Goal: Task Accomplishment & Management: Use online tool/utility

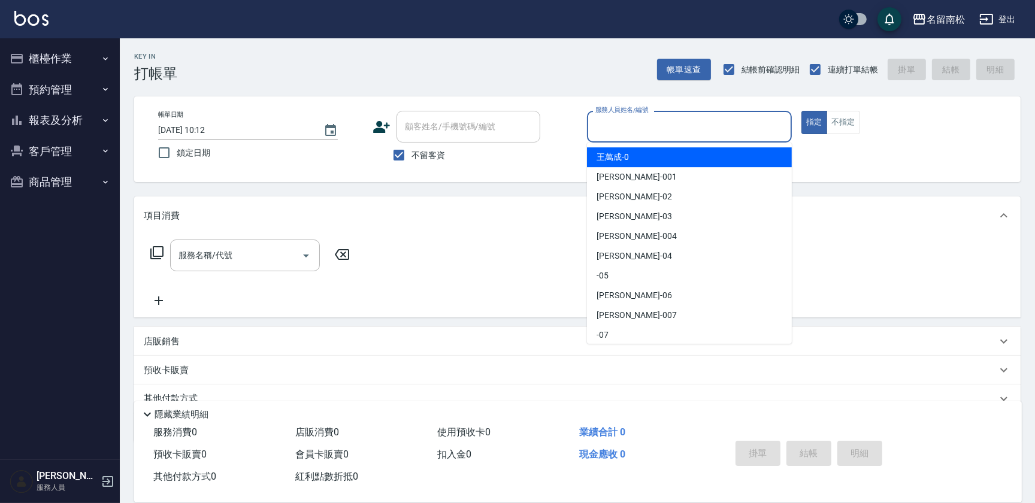
click at [664, 131] on input "服務人員姓名/編號" at bounding box center [689, 126] width 194 height 21
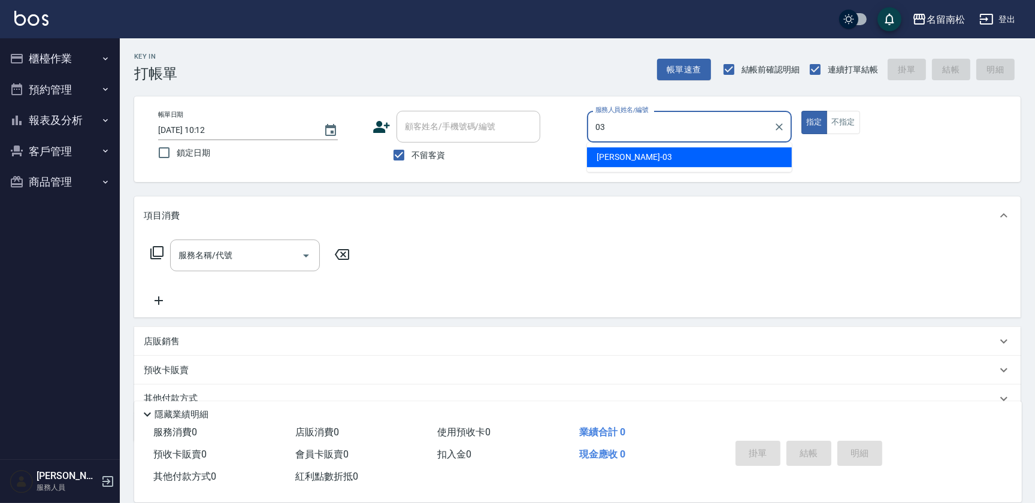
type input "[PERSON_NAME]-03"
type button "true"
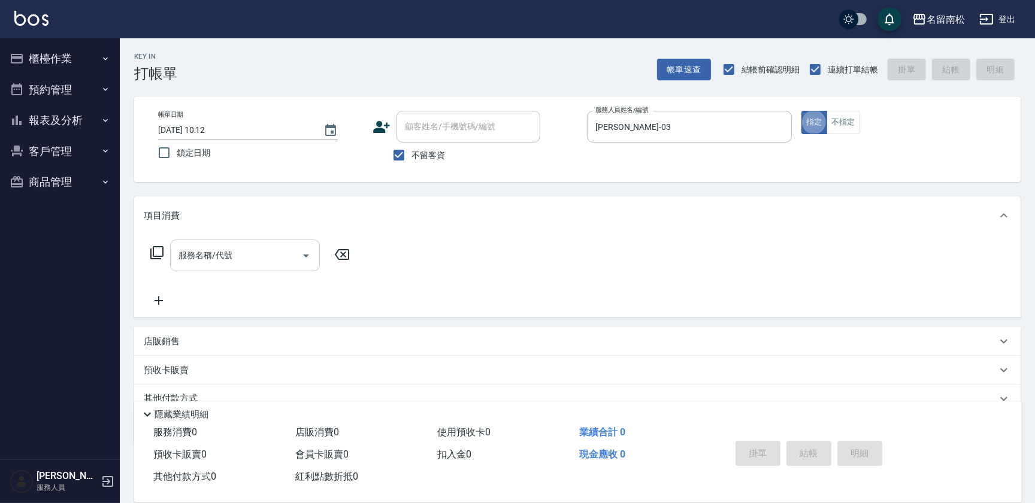
click at [217, 252] on div "服務名稱/代號 服務名稱/代號" at bounding box center [245, 255] width 150 height 32
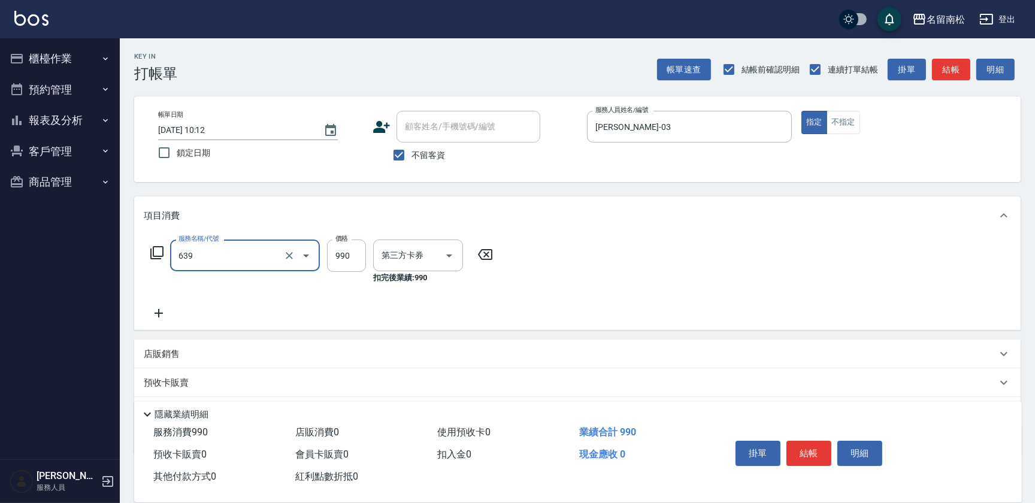
type input "(芙)蘆薈髮膜套卡(自材)(639)"
type input "卡券使用"
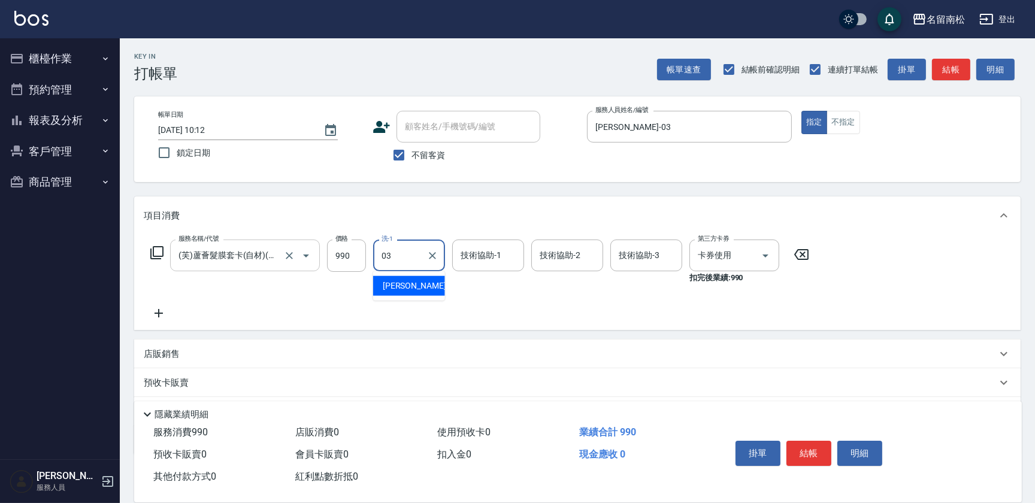
type input "[PERSON_NAME]-03"
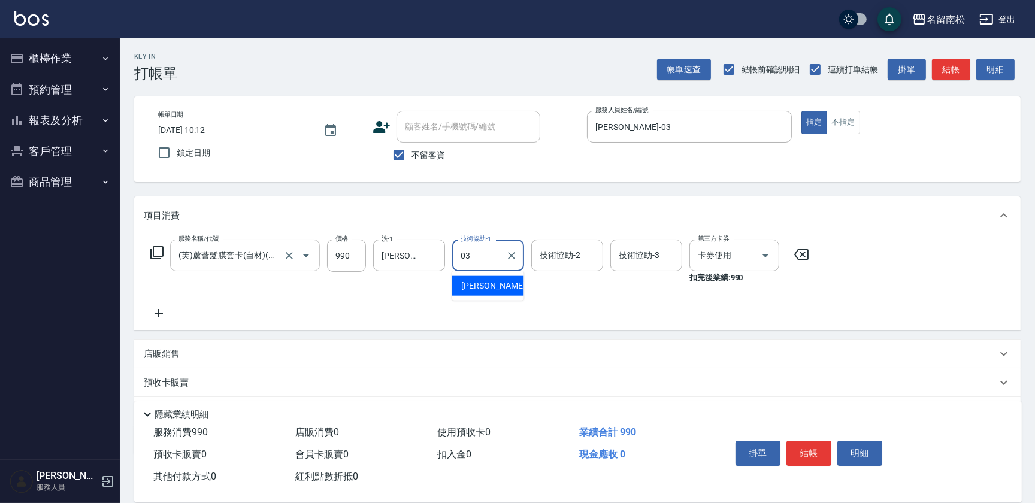
type input "[PERSON_NAME]-03"
click at [157, 315] on icon at bounding box center [159, 313] width 30 height 14
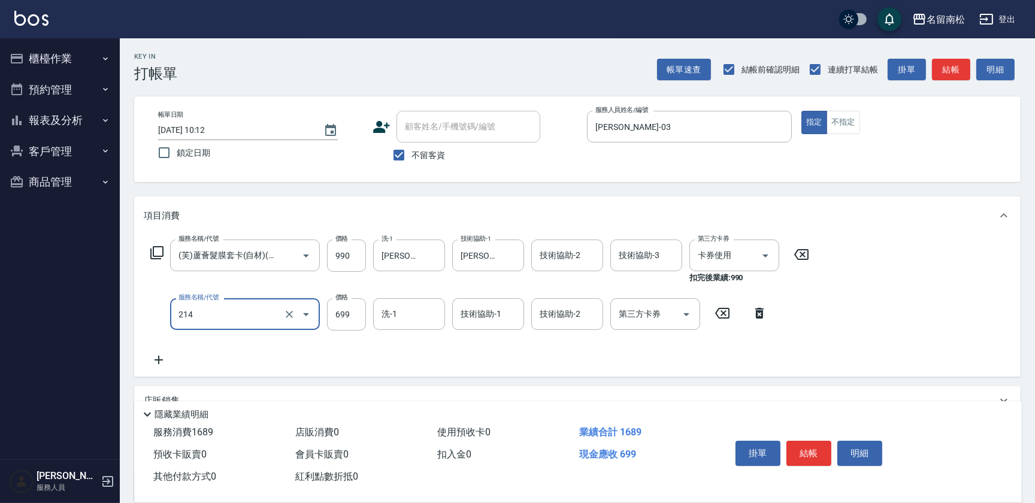
type input "滾珠洗髪699(214)"
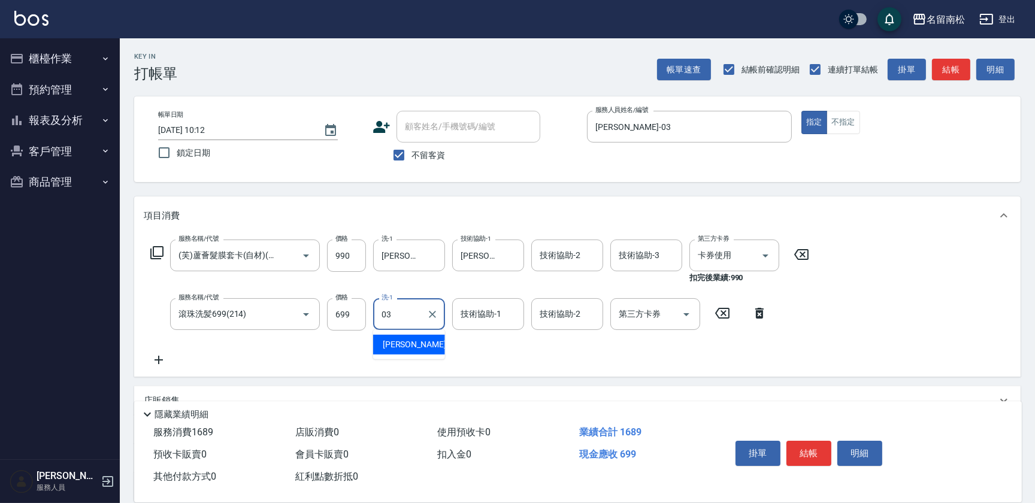
type input "[PERSON_NAME]-03"
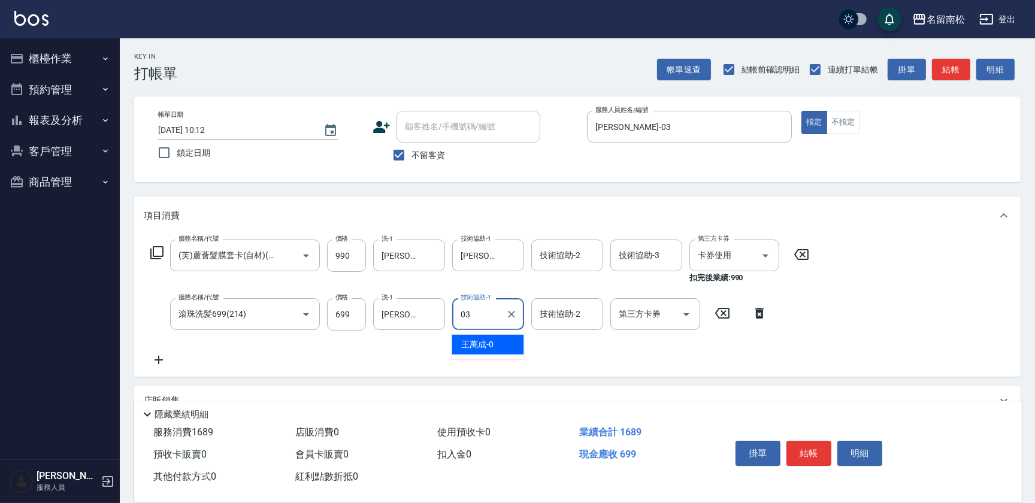
type input "[PERSON_NAME]-03"
click at [810, 448] on button "結帳" at bounding box center [808, 453] width 45 height 25
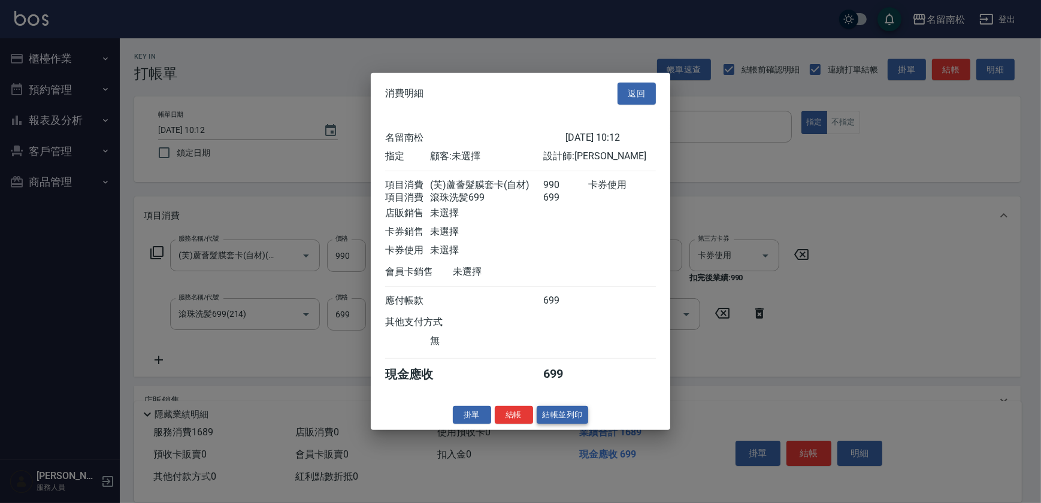
click at [572, 419] on button "結帳並列印" at bounding box center [562, 414] width 52 height 19
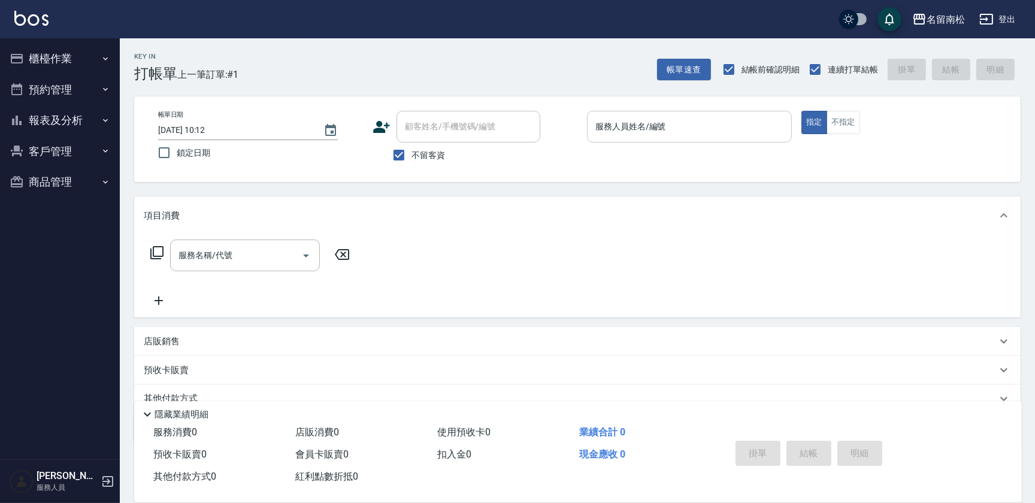
click at [698, 135] on input "服務人員姓名/編號" at bounding box center [689, 126] width 194 height 21
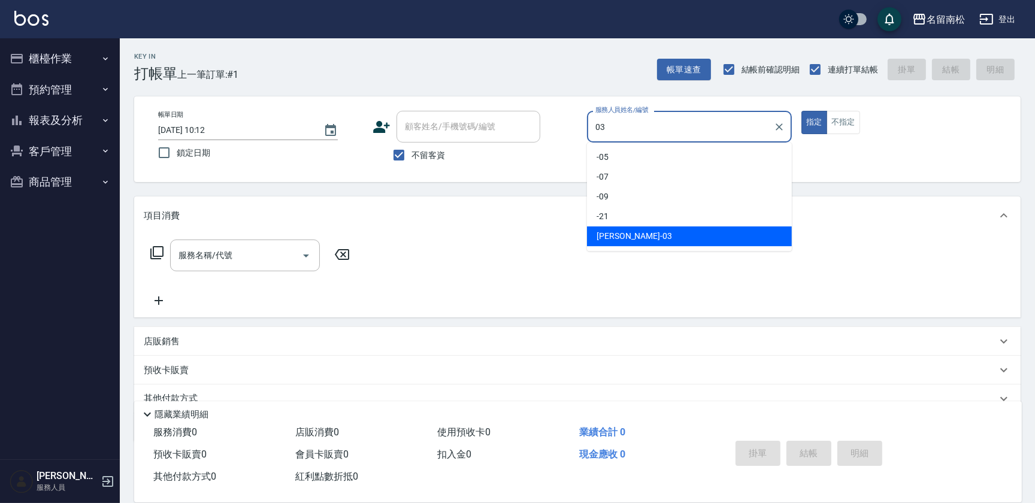
type input "[PERSON_NAME]-03"
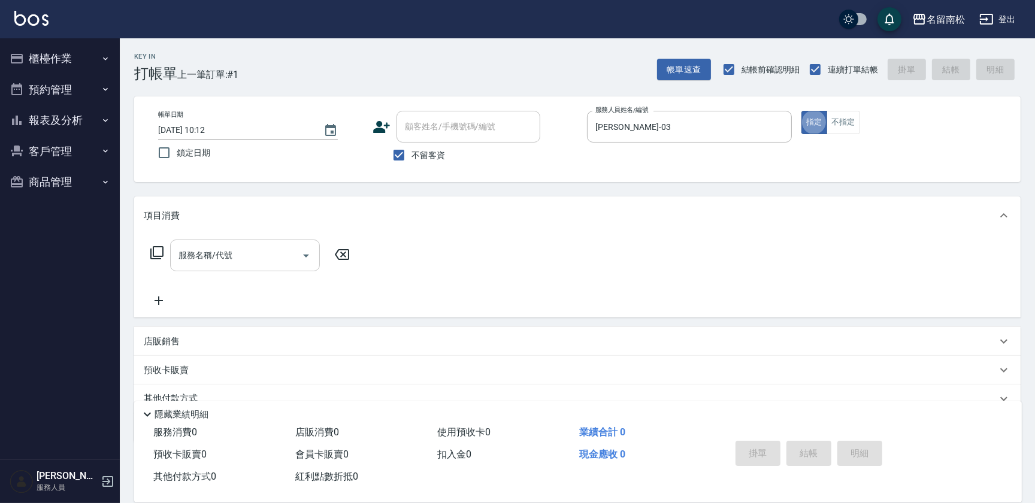
click at [234, 259] on input "服務名稱/代號" at bounding box center [235, 255] width 121 height 21
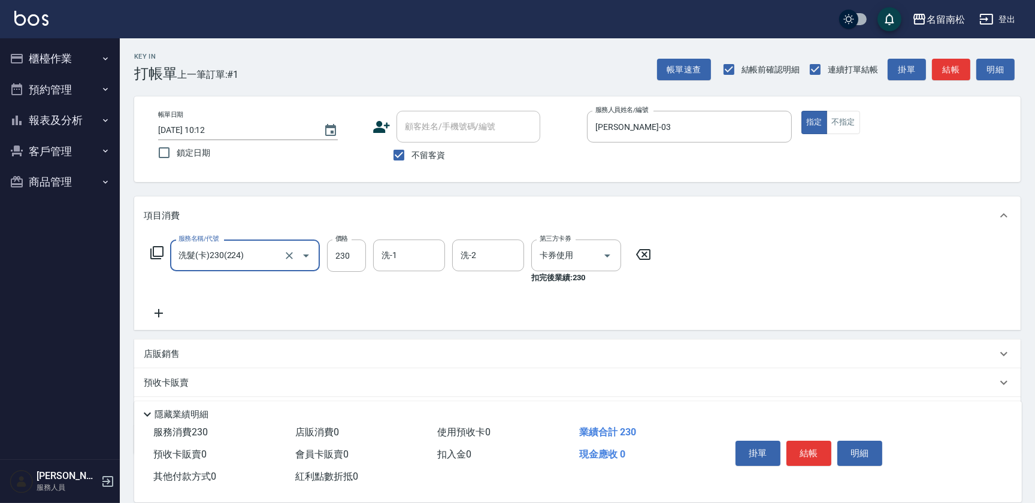
type input "洗髮(卡)230(224)"
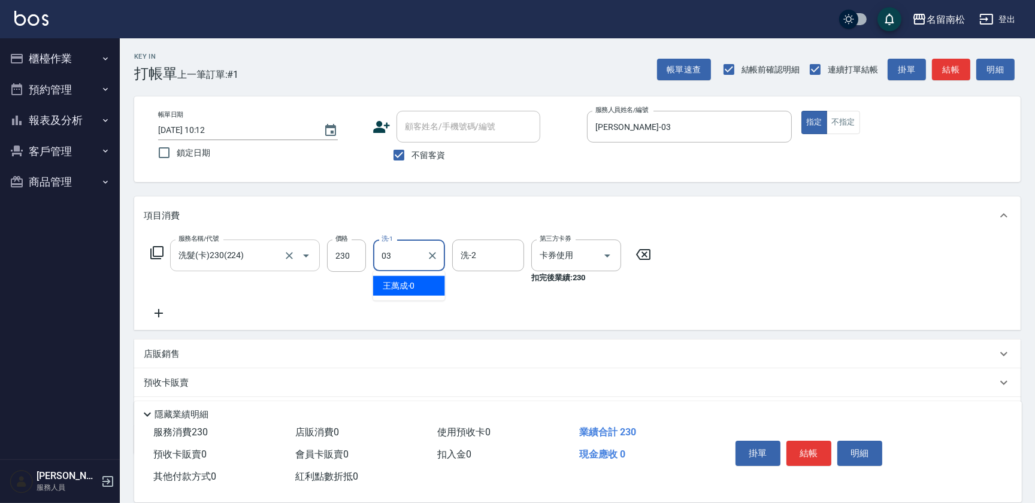
type input "[PERSON_NAME]-03"
click at [813, 443] on button "結帳" at bounding box center [808, 453] width 45 height 25
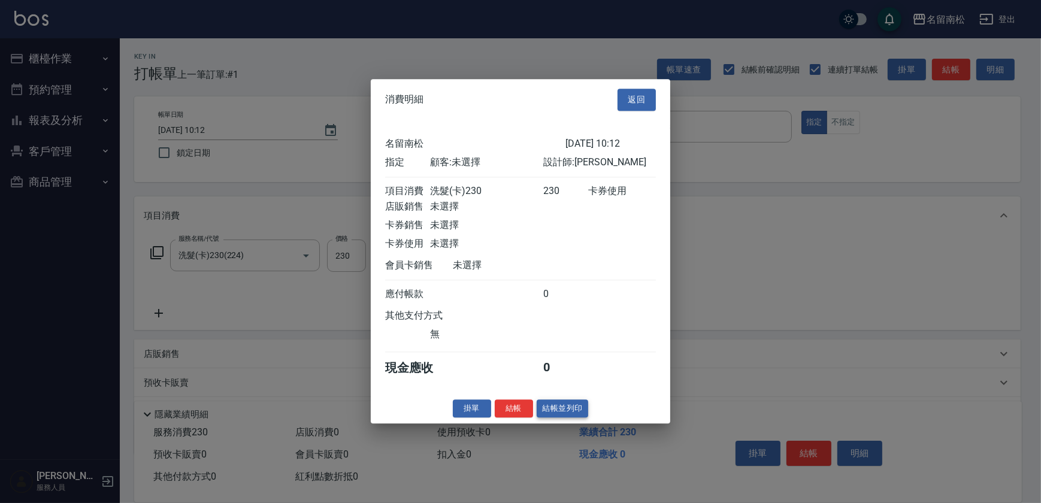
click at [559, 411] on button "結帳並列印" at bounding box center [562, 408] width 52 height 19
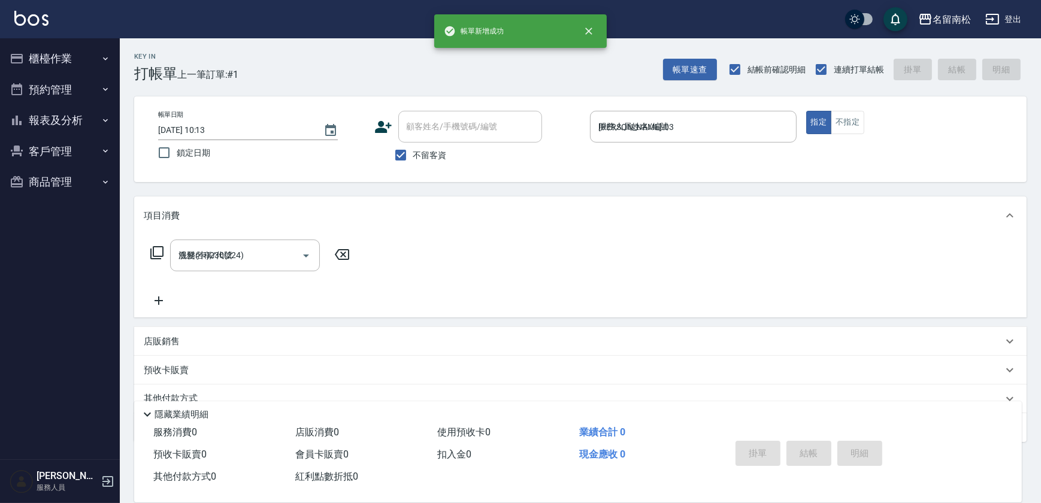
type input "[DATE] 10:13"
